Goal: Information Seeking & Learning: Learn about a topic

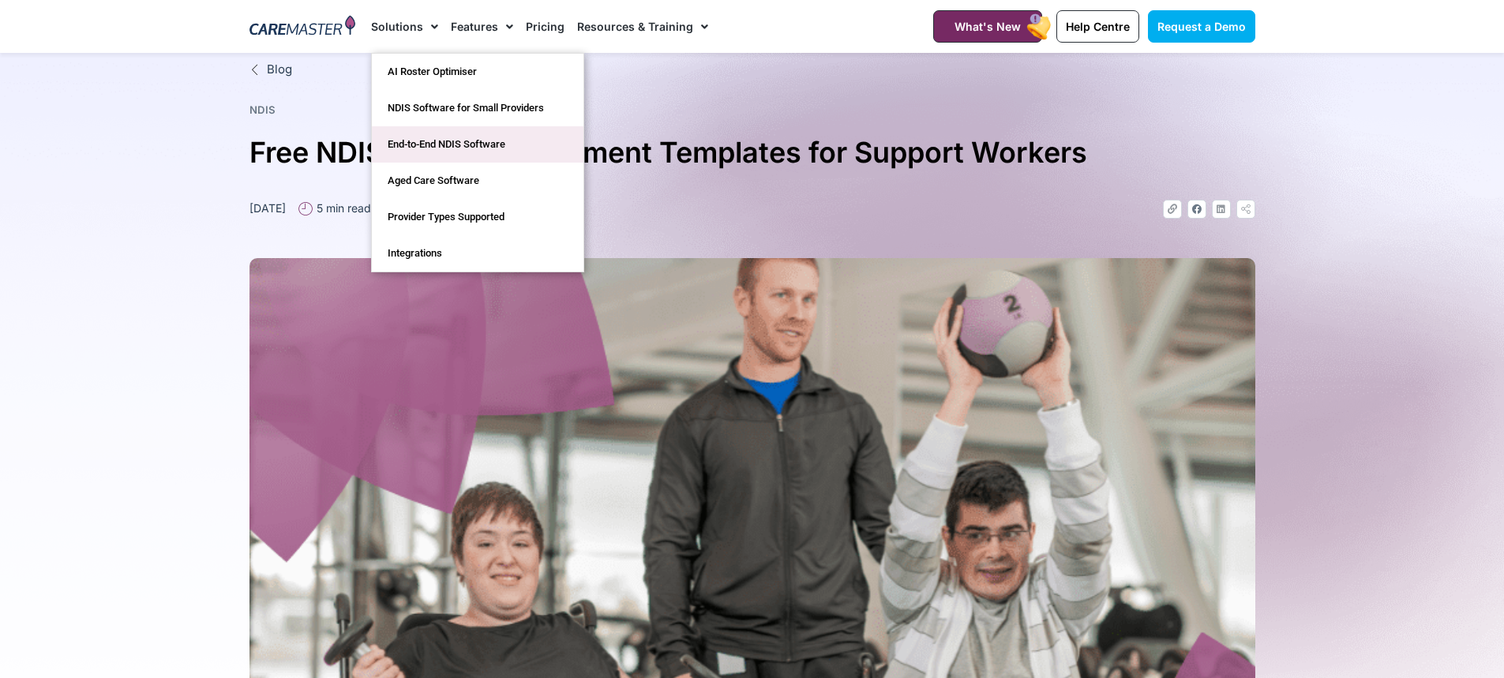
click at [443, 141] on link "End-to-End NDIS Software" at bounding box center [478, 144] width 212 height 36
